Goal: Participate in discussion

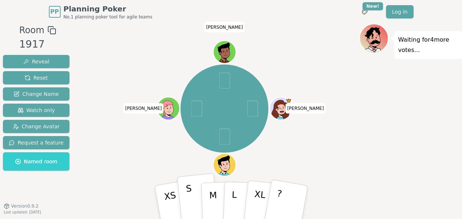
click at [191, 198] on button "S" at bounding box center [198, 202] width 42 height 59
click at [210, 195] on p "M" at bounding box center [213, 202] width 9 height 40
drag, startPoint x: 227, startPoint y: 139, endPoint x: 222, endPoint y: 144, distance: 7.3
click at [222, 144] on div "[PERSON_NAME] (you) [PERSON_NAME]" at bounding box center [225, 108] width 88 height 88
drag, startPoint x: 222, startPoint y: 144, endPoint x: 215, endPoint y: 180, distance: 36.4
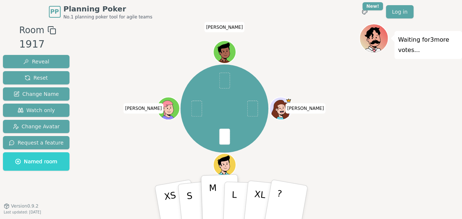
click at [215, 182] on p "M" at bounding box center [213, 202] width 9 height 40
click at [215, 180] on button "M" at bounding box center [220, 202] width 39 height 56
click at [277, 189] on button "?" at bounding box center [286, 201] width 46 height 61
click at [212, 193] on p "M" at bounding box center [213, 202] width 9 height 40
click at [163, 194] on p "XS" at bounding box center [171, 202] width 18 height 41
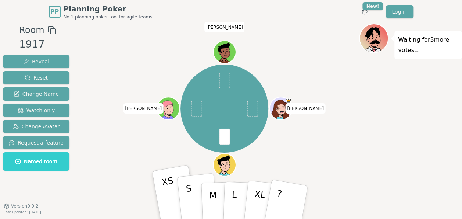
click at [187, 194] on p "S" at bounding box center [190, 203] width 10 height 40
click at [209, 194] on p "M" at bounding box center [213, 202] width 9 height 40
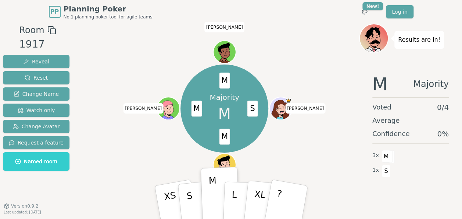
click at [159, 158] on div "Majority M S M M M [PERSON_NAME] (you) [PERSON_NAME]" at bounding box center [225, 108] width 270 height 143
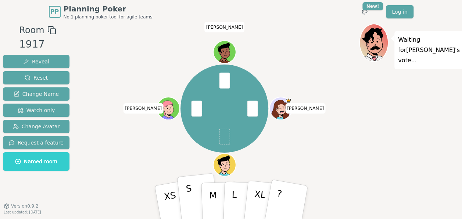
click at [195, 199] on button "S" at bounding box center [198, 202] width 42 height 59
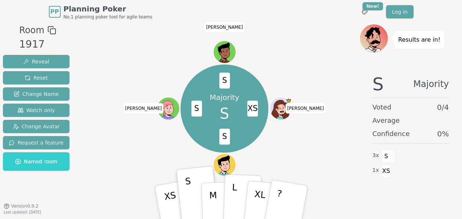
click at [233, 194] on p "L" at bounding box center [234, 202] width 6 height 40
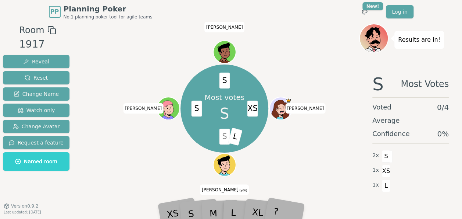
click at [233, 135] on span "L" at bounding box center [235, 136] width 14 height 18
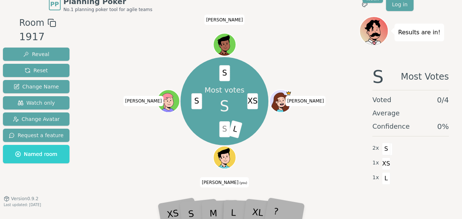
click at [230, 131] on span "L" at bounding box center [235, 129] width 14 height 18
drag, startPoint x: 222, startPoint y: 127, endPoint x: 269, endPoint y: 129, distance: 47.2
click at [269, 129] on div "Most votes S XS S L S S [PERSON_NAME] (you) [PERSON_NAME]" at bounding box center [225, 100] width 270 height 143
click at [224, 128] on span "S" at bounding box center [224, 129] width 11 height 16
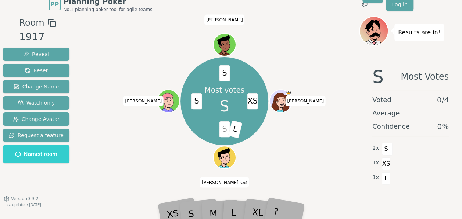
drag, startPoint x: 224, startPoint y: 128, endPoint x: 239, endPoint y: 130, distance: 14.5
click at [239, 130] on span "L" at bounding box center [235, 129] width 14 height 18
click at [221, 208] on div "M" at bounding box center [220, 202] width 23 height 26
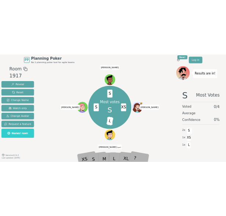
scroll to position [0, 0]
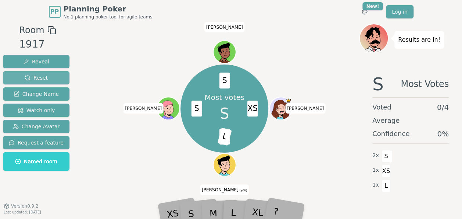
click at [47, 79] on button "Reset" at bounding box center [36, 77] width 67 height 13
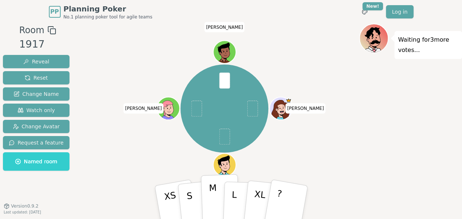
click at [210, 188] on p "M" at bounding box center [213, 202] width 9 height 40
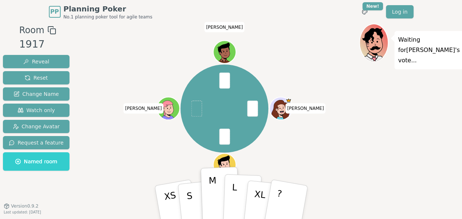
click at [240, 184] on button "L" at bounding box center [242, 202] width 39 height 56
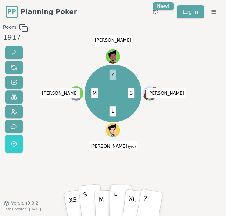
click at [85, 198] on p "S" at bounding box center [86, 201] width 6 height 25
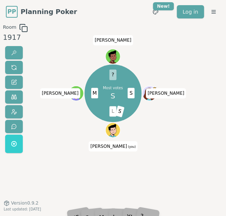
click at [113, 110] on span "L" at bounding box center [113, 111] width 7 height 10
